Goal: Task Accomplishment & Management: Use online tool/utility

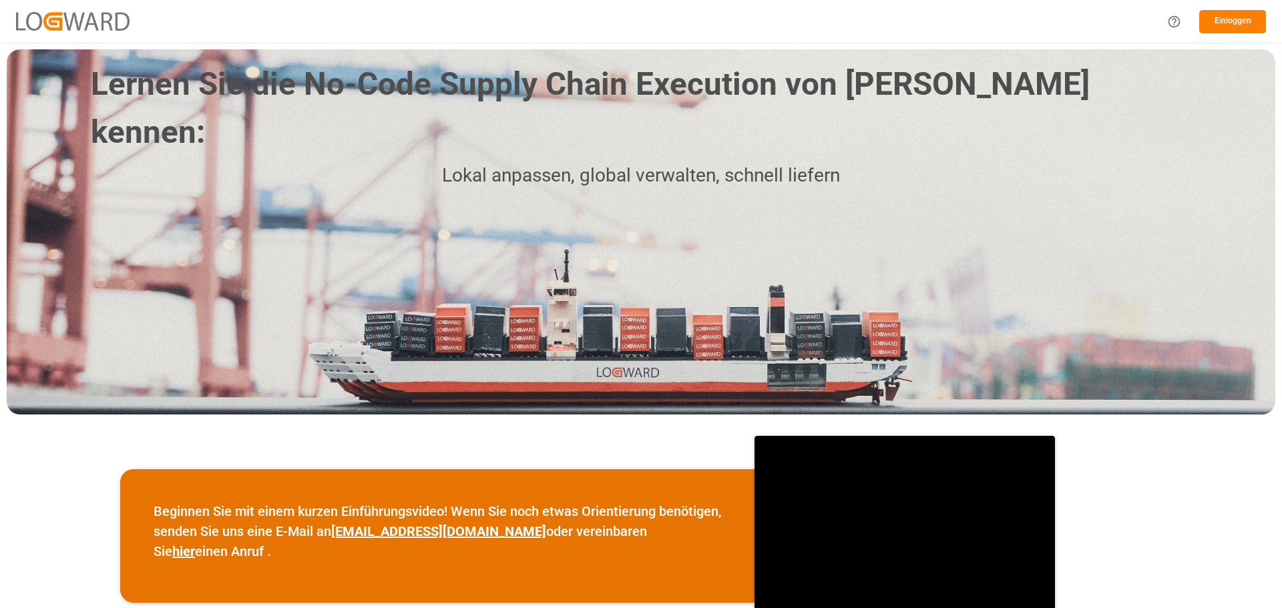
click at [1247, 16] on font "Einloggen" at bounding box center [1233, 20] width 37 height 9
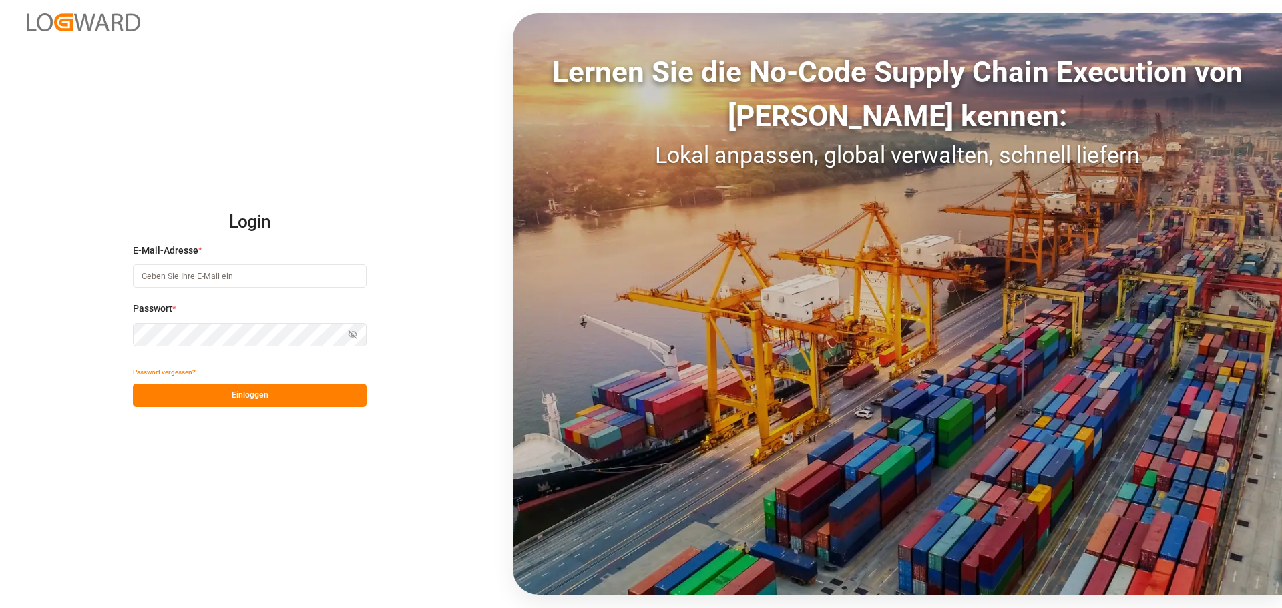
click at [142, 279] on input at bounding box center [250, 275] width 234 height 23
type input "[PERSON_NAME][EMAIL_ADDRESS][DOMAIN_NAME]"
click at [226, 392] on button "Einloggen" at bounding box center [250, 395] width 234 height 23
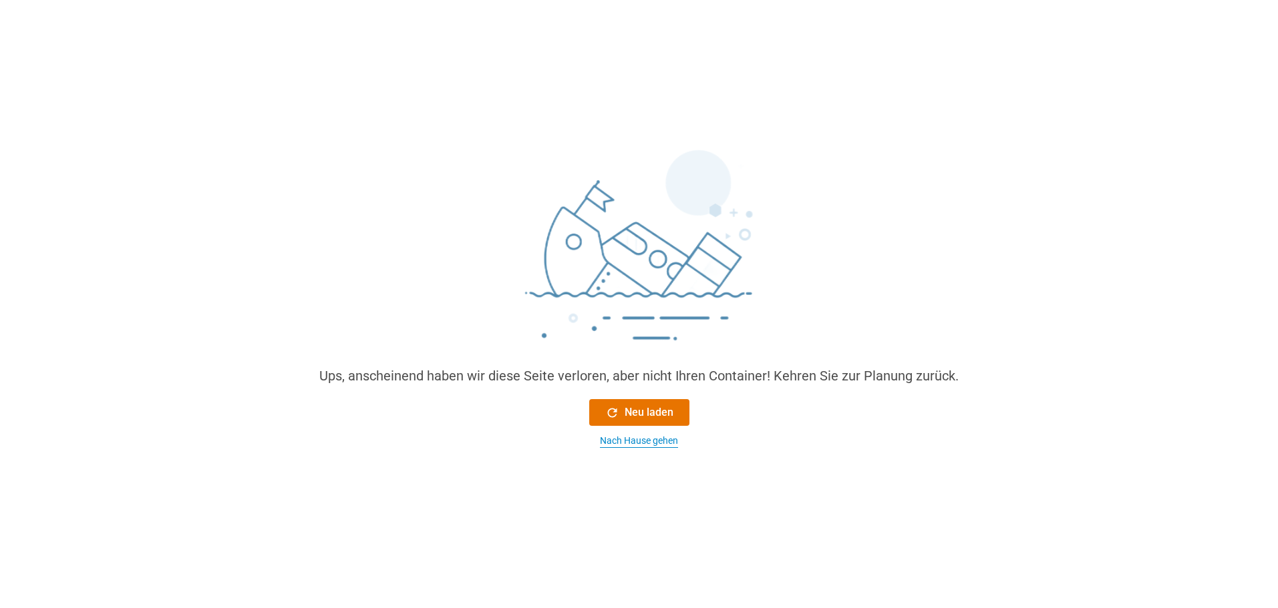
click at [657, 444] on font "Nach Hause gehen" at bounding box center [639, 440] width 78 height 11
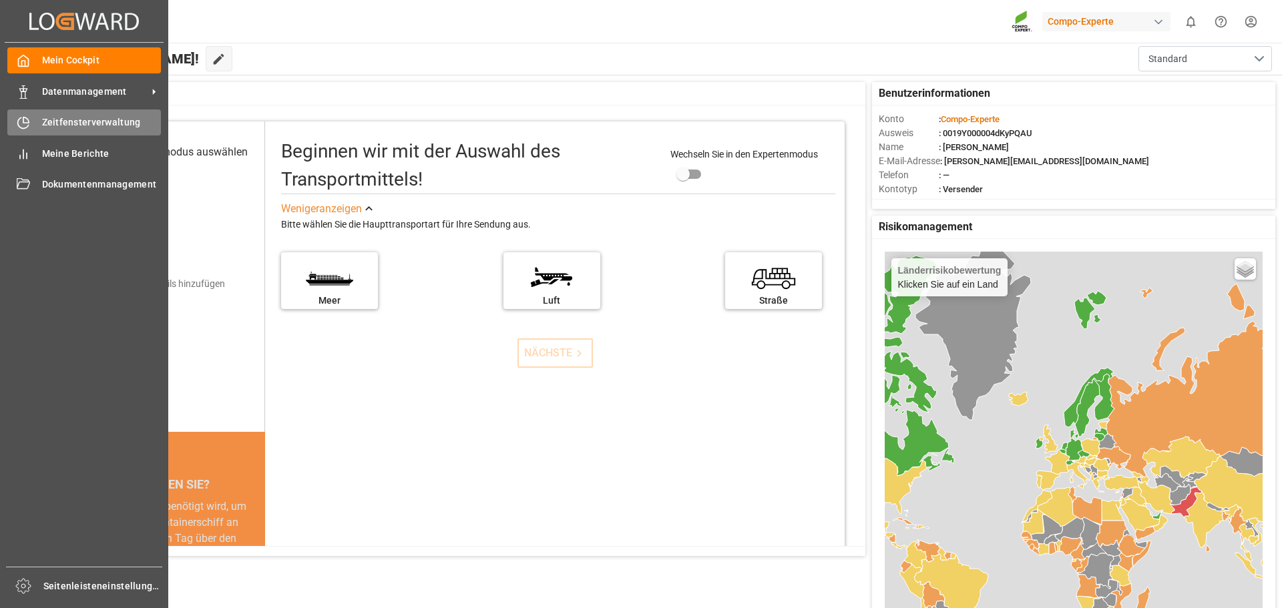
click at [81, 120] on font "Zeitfensterverwaltung" at bounding box center [91, 122] width 99 height 11
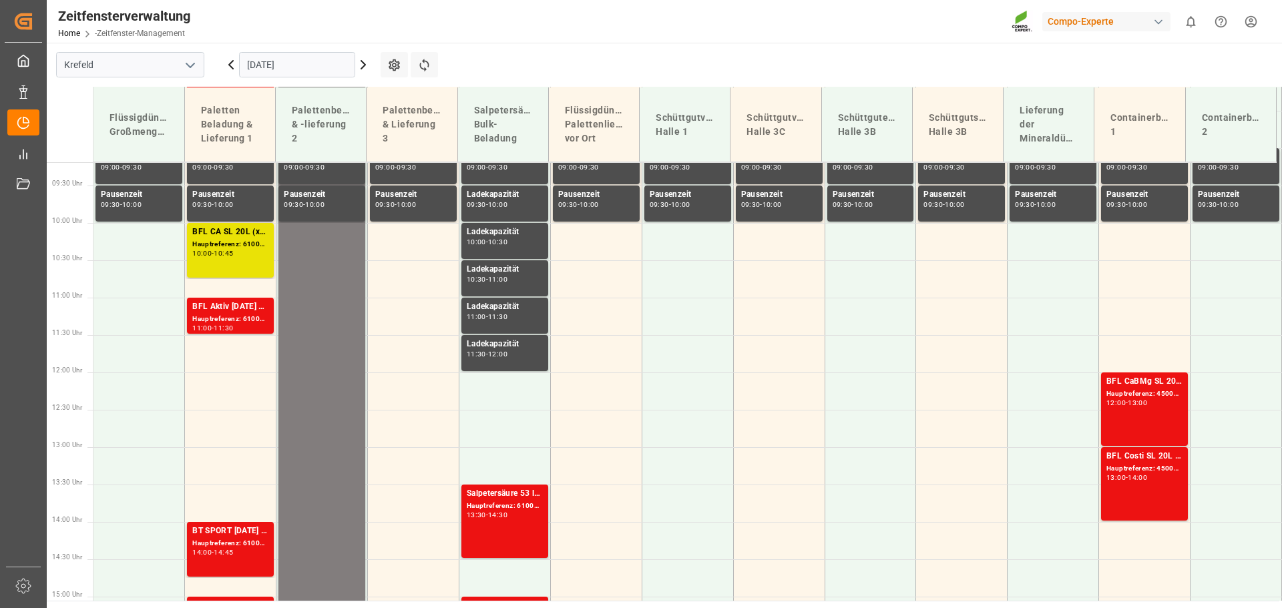
scroll to position [707, 0]
